Goal: Task Accomplishment & Management: Use online tool/utility

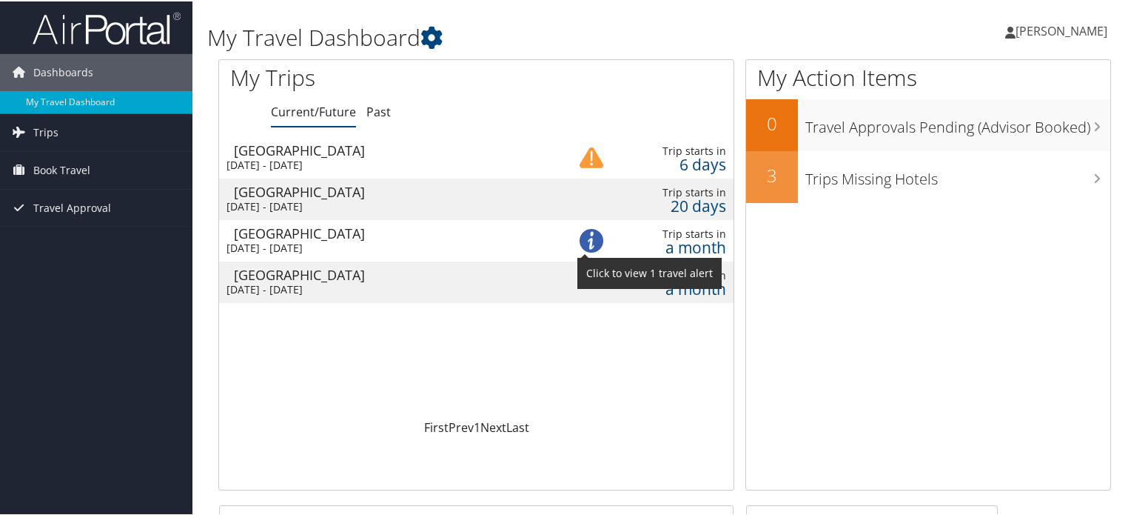
click at [586, 236] on img at bounding box center [592, 239] width 24 height 24
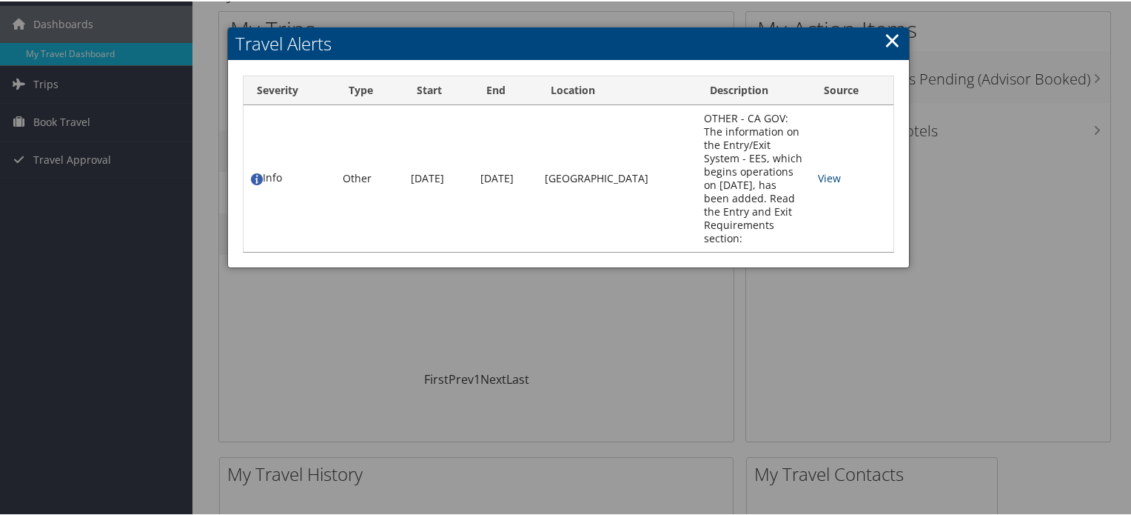
scroll to position [74, 0]
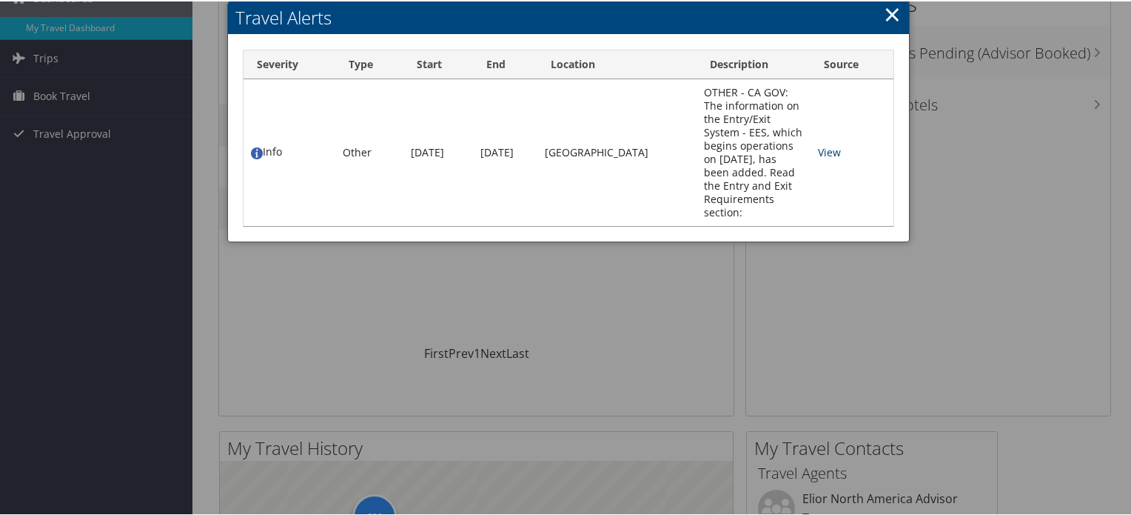
click at [819, 144] on link "View" at bounding box center [829, 151] width 23 height 14
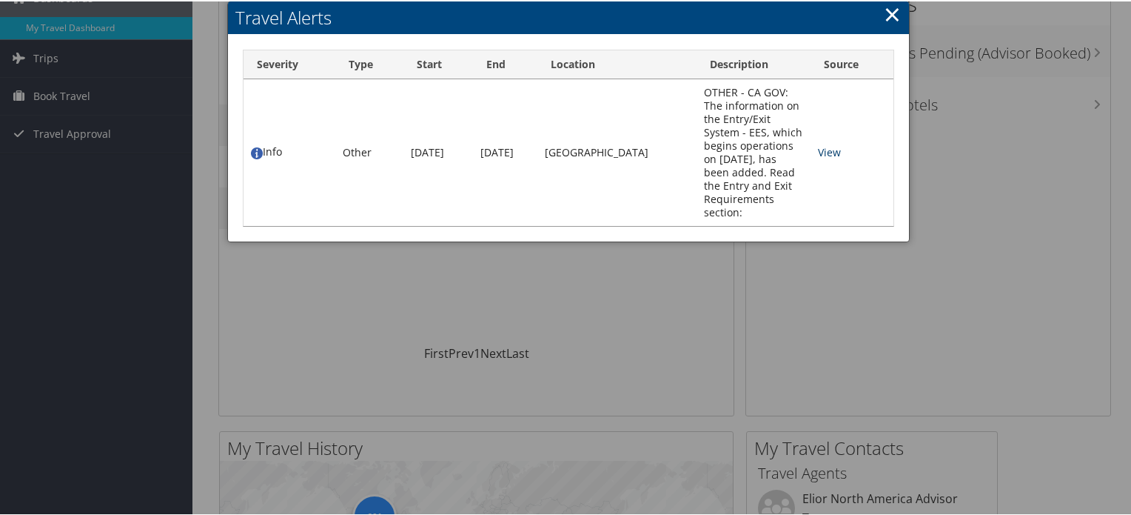
scroll to position [0, 0]
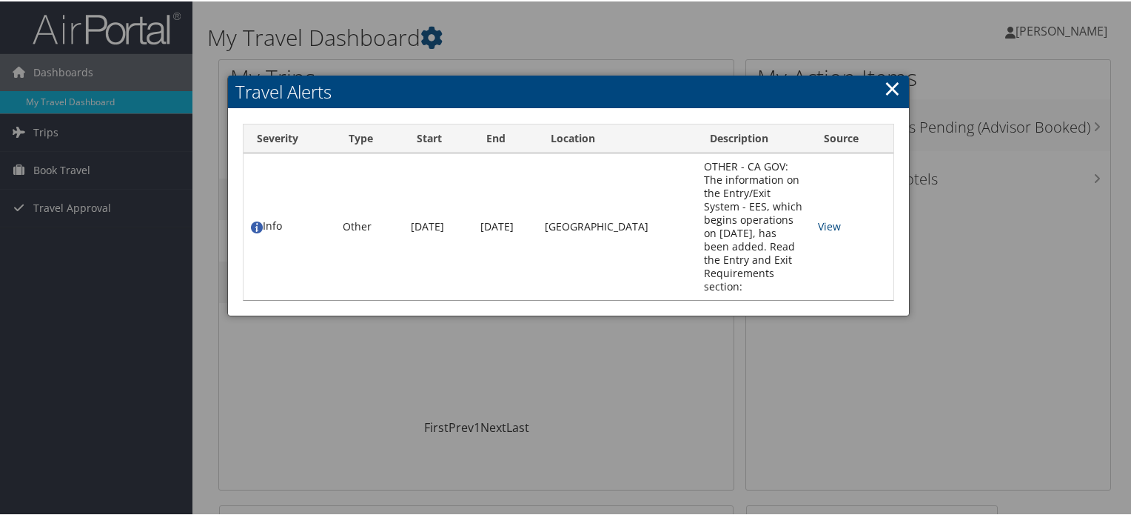
click at [885, 82] on link "×" at bounding box center [892, 87] width 17 height 30
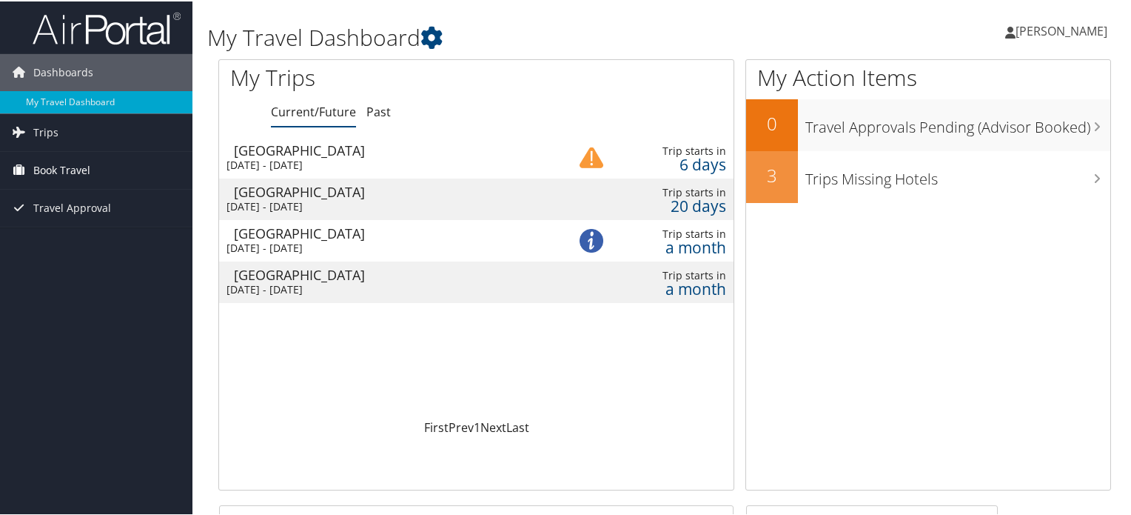
click at [78, 168] on span "Book Travel" at bounding box center [61, 168] width 57 height 37
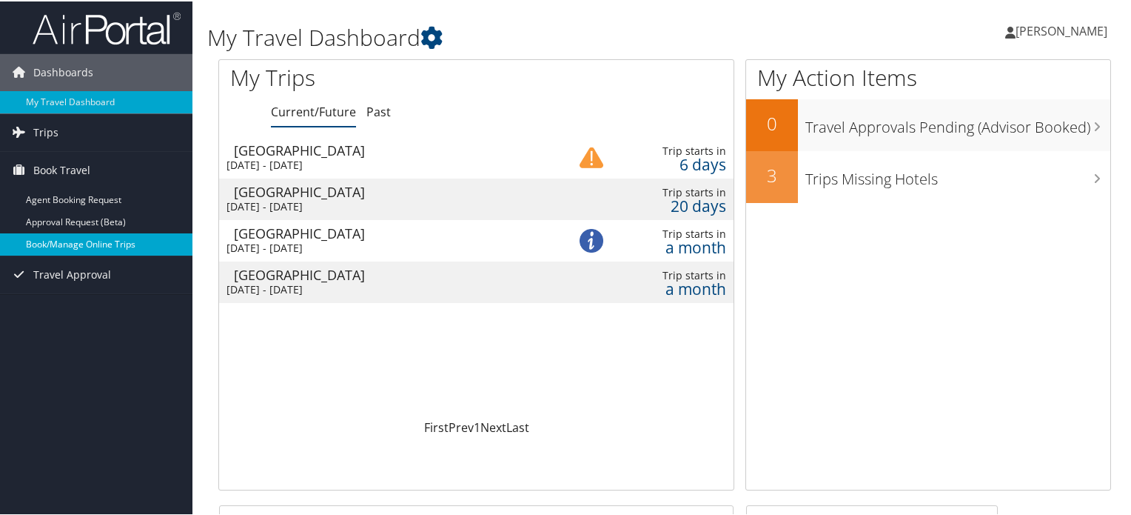
click at [84, 242] on link "Book/Manage Online Trips" at bounding box center [96, 243] width 192 height 22
